Goal: Information Seeking & Learning: Learn about a topic

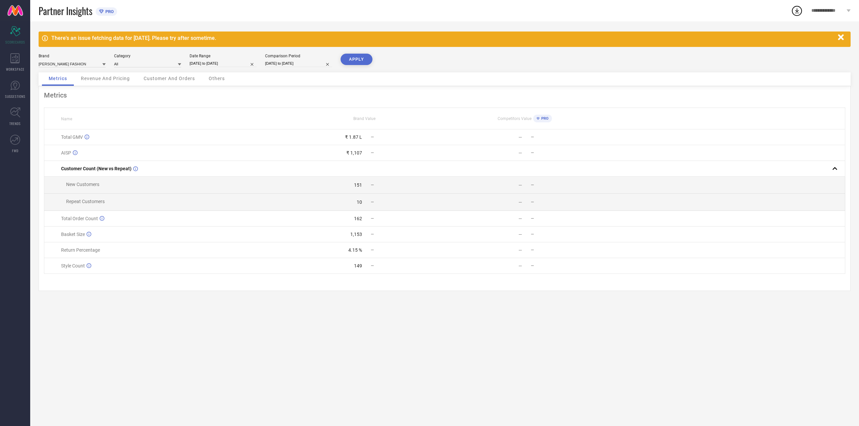
click at [114, 86] on div "Metrics Revenue And Pricing Customer And Orders Others" at bounding box center [445, 79] width 812 height 14
click at [114, 86] on div "Revenue And Pricing" at bounding box center [105, 78] width 62 height 13
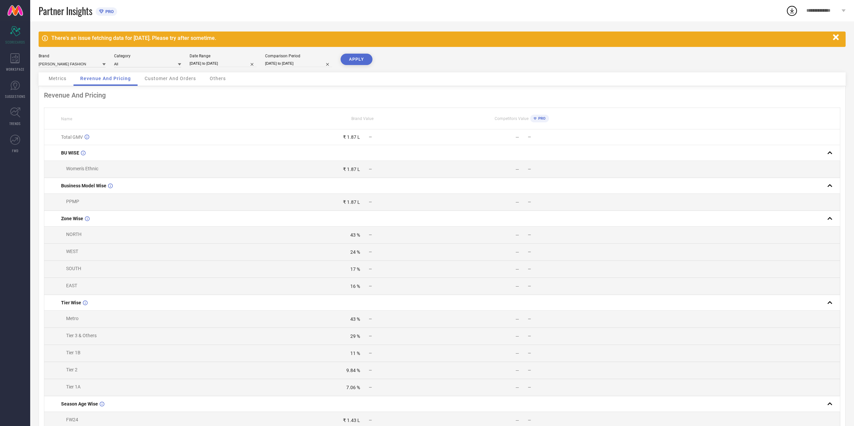
click at [163, 73] on div "Customer And Orders" at bounding box center [170, 78] width 65 height 13
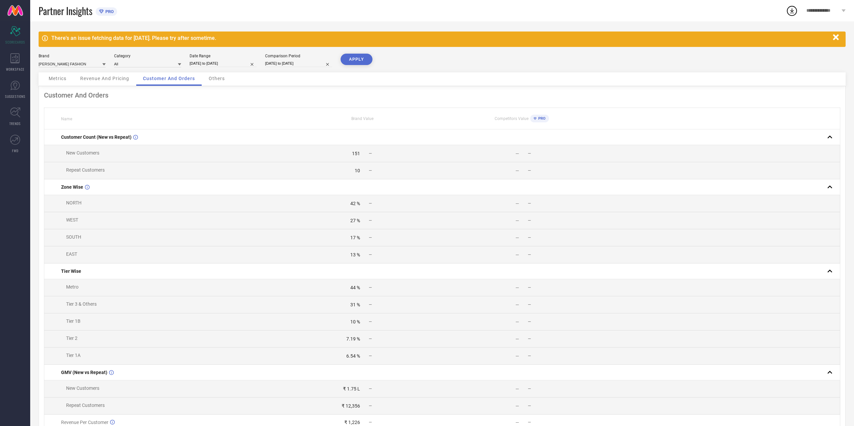
click at [215, 73] on div "Others" at bounding box center [217, 78] width 30 height 13
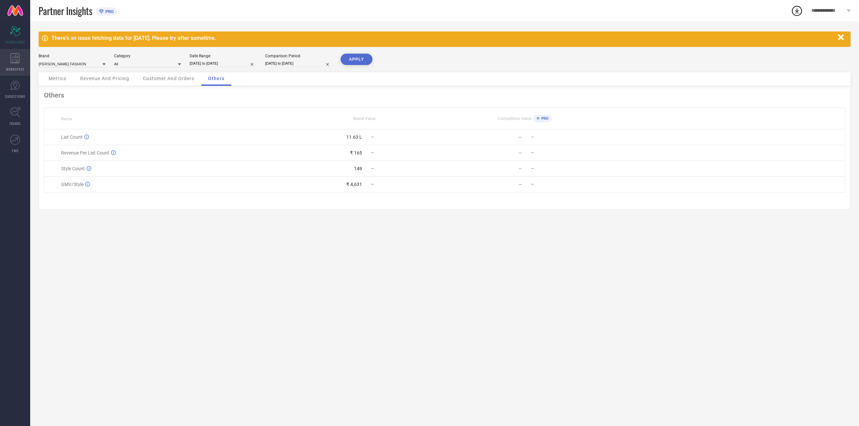
click at [0, 56] on div "WORKSPACE" at bounding box center [15, 62] width 30 height 27
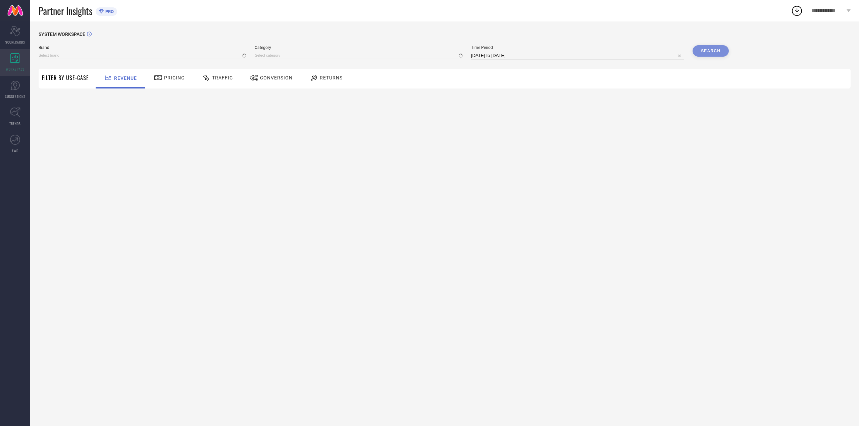
type input "[PERSON_NAME] FASHION"
type input "All"
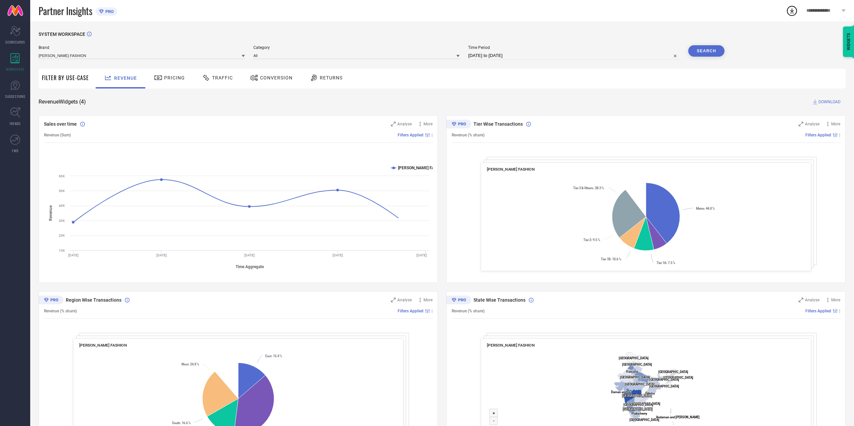
click at [146, 95] on div "SYSTEM WORKSPACE Brand [PERSON_NAME] FASHION Category All Time Period [DATE] to…" at bounding box center [442, 246] width 807 height 428
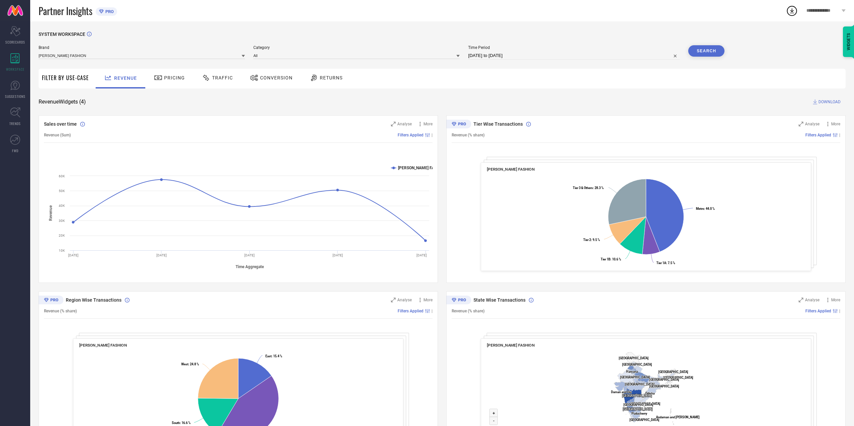
click at [161, 86] on div "Pricing" at bounding box center [170, 79] width 48 height 20
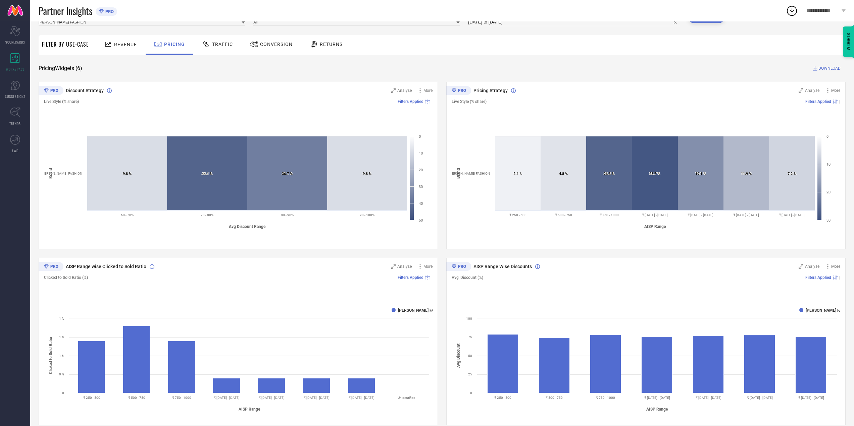
scroll to position [134, 0]
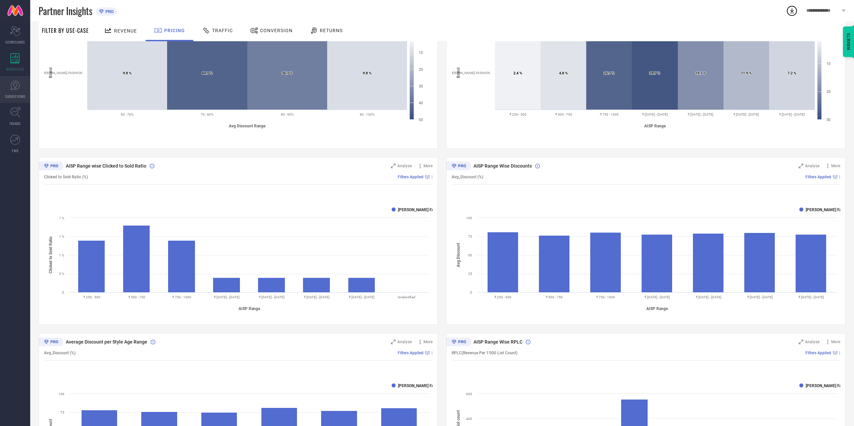
click at [13, 86] on icon at bounding box center [15, 86] width 10 height 10
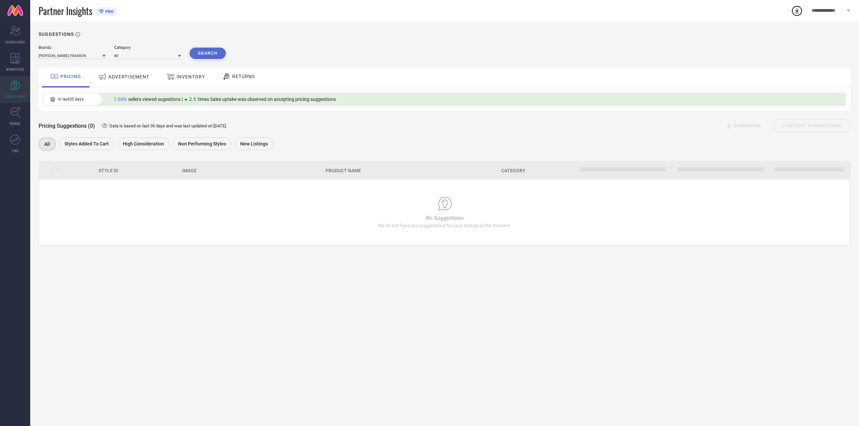
click at [74, 97] on span "In last 30 days" at bounding box center [71, 99] width 26 height 5
click at [73, 99] on span "In last 30 days" at bounding box center [71, 99] width 26 height 5
click at [54, 103] on div "In last 30 days" at bounding box center [67, 99] width 46 height 11
click at [53, 100] on icon at bounding box center [53, 99] width 4 height 5
click at [212, 56] on button "Search" at bounding box center [208, 53] width 36 height 11
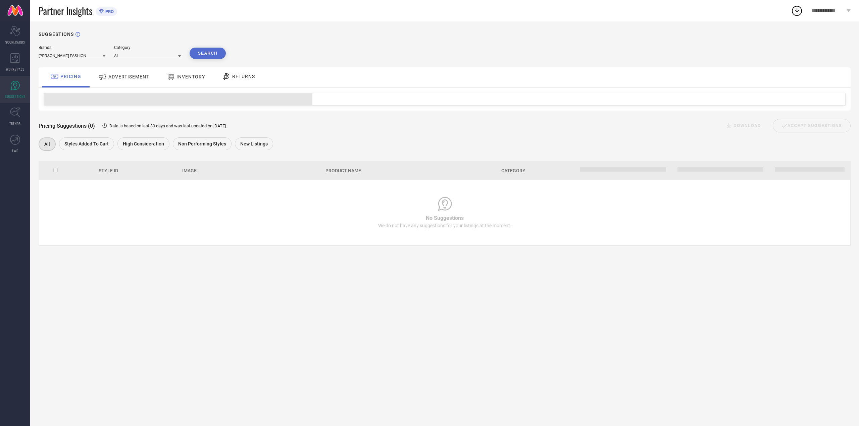
click at [144, 81] on div "ADVERTISEMENT" at bounding box center [124, 77] width 54 height 12
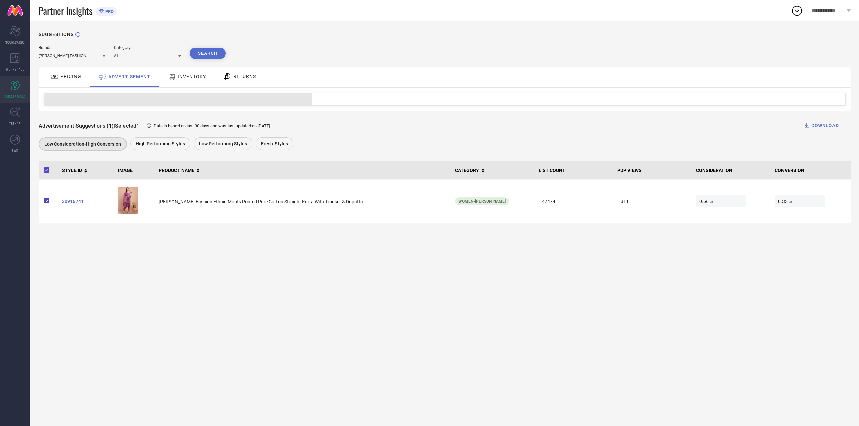
click at [183, 92] on div at bounding box center [445, 99] width 812 height 23
click at [186, 82] on div "INVENTORY" at bounding box center [187, 77] width 42 height 12
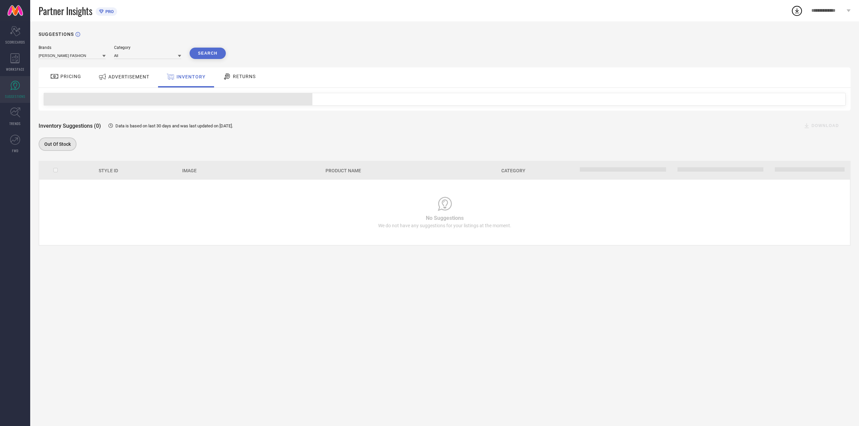
click at [234, 80] on div "RETURNS" at bounding box center [239, 76] width 36 height 11
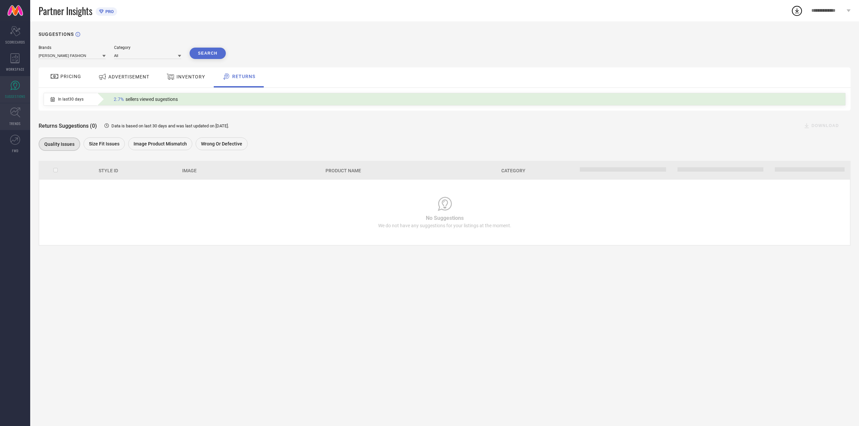
click at [10, 121] on span "TRENDS" at bounding box center [14, 123] width 11 height 5
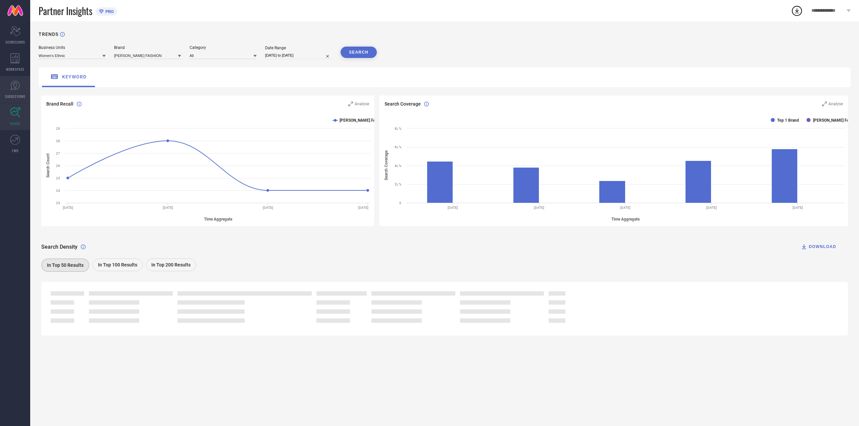
click at [2, 85] on link "SUGGESTIONS" at bounding box center [15, 89] width 30 height 27
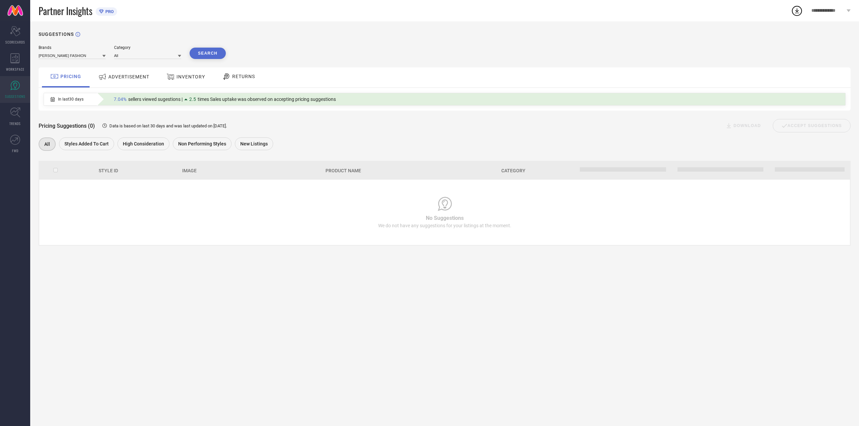
click at [114, 347] on div "SUGGESTIONS Brands [PERSON_NAME] FASHION Category All Search PRICING ADVERTISEM…" at bounding box center [444, 223] width 829 height 405
click at [20, 67] on span "WORKSPACE" at bounding box center [15, 69] width 18 height 5
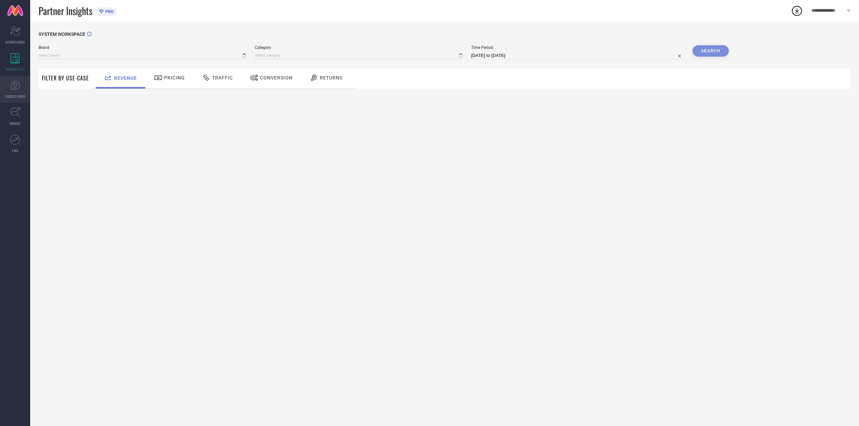
type input "[PERSON_NAME] FASHION"
type input "All"
click at [22, 92] on link "SUGGESTIONS" at bounding box center [15, 89] width 30 height 27
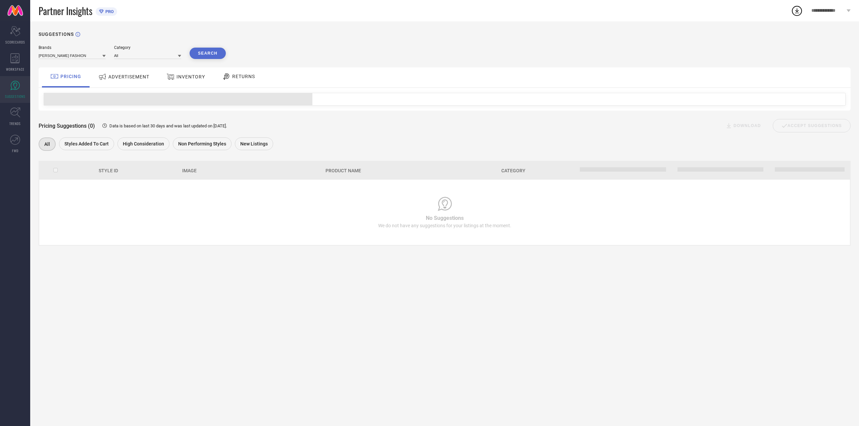
click at [124, 71] on div "ADVERTISEMENT" at bounding box center [124, 77] width 54 height 12
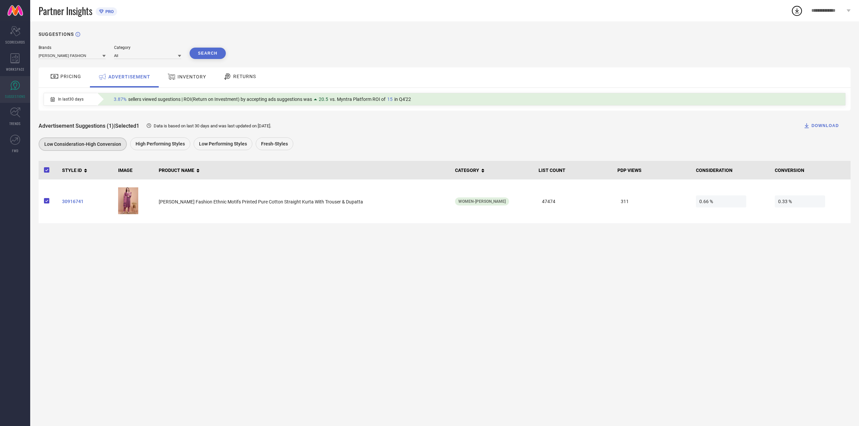
click at [200, 81] on div "INVENTORY" at bounding box center [187, 77] width 42 height 12
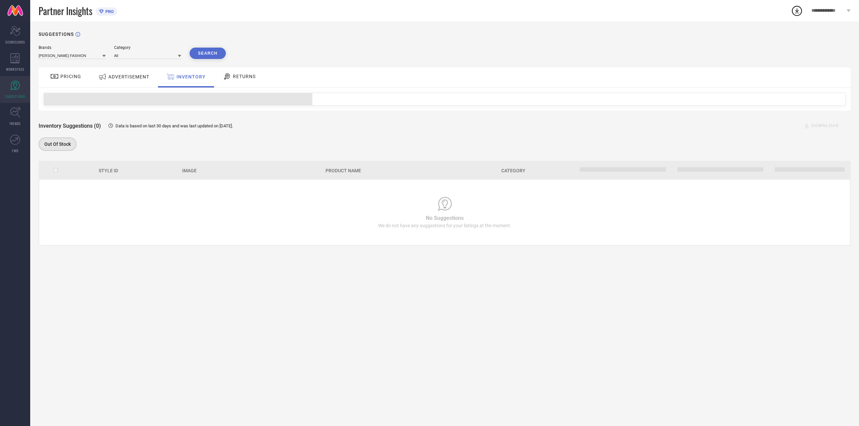
click at [230, 77] on icon at bounding box center [227, 76] width 8 height 8
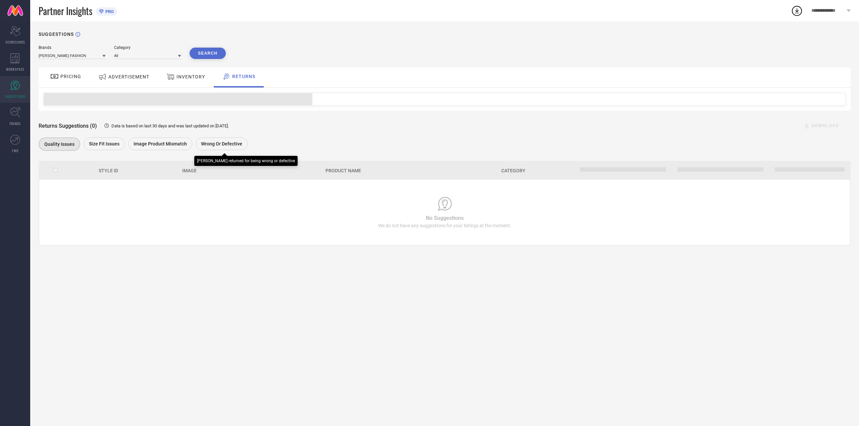
click at [231, 142] on span "Wrong or Defective" at bounding box center [221, 143] width 41 height 5
click at [180, 143] on span "Image product mismatch" at bounding box center [159, 143] width 53 height 5
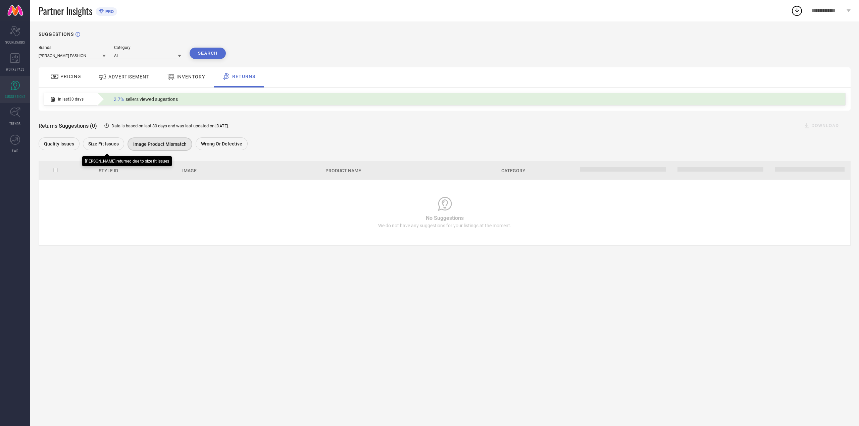
click at [118, 145] on div "Size fit issues" at bounding box center [103, 144] width 41 height 13
click at [97, 89] on div "In last 30 days 2.7% sellers viewed sugestions" at bounding box center [445, 99] width 812 height 23
click at [66, 78] on span "PRICING" at bounding box center [70, 76] width 21 height 5
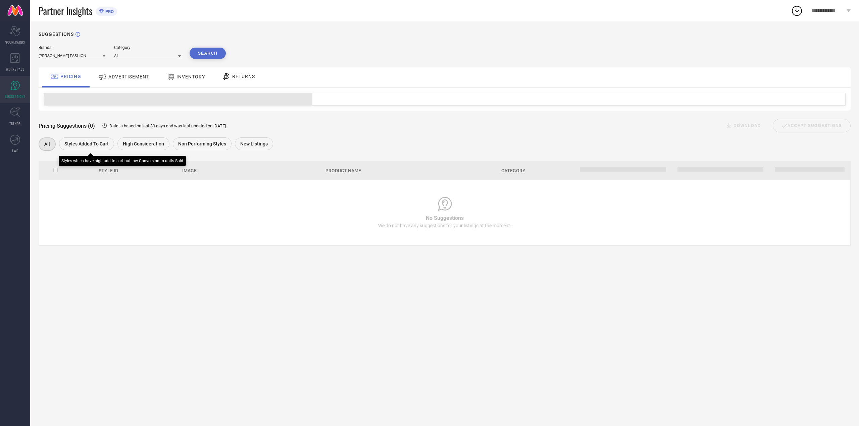
click at [90, 148] on div "Styles Added To Cart" at bounding box center [86, 144] width 55 height 13
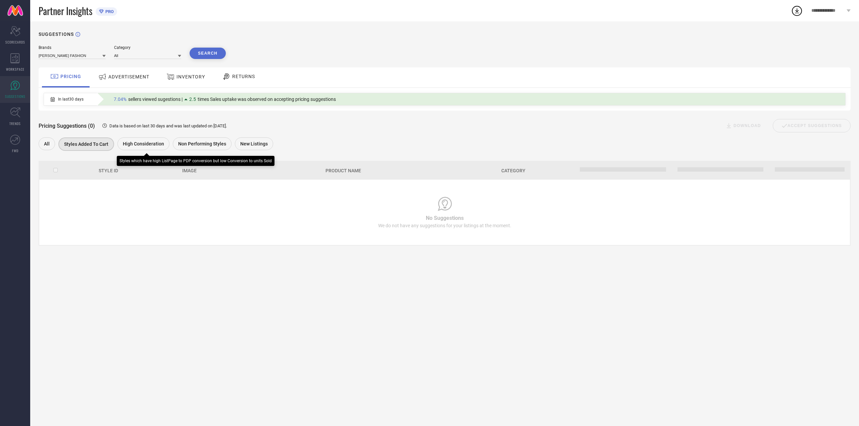
click at [156, 149] on div "High Consideration" at bounding box center [143, 144] width 52 height 13
click at [223, 144] on span "Non Performing Styles" at bounding box center [202, 143] width 48 height 5
click at [264, 145] on span "New Listings" at bounding box center [254, 143] width 28 height 5
click at [49, 144] on span "All" at bounding box center [47, 143] width 6 height 5
